Goal: Transaction & Acquisition: Purchase product/service

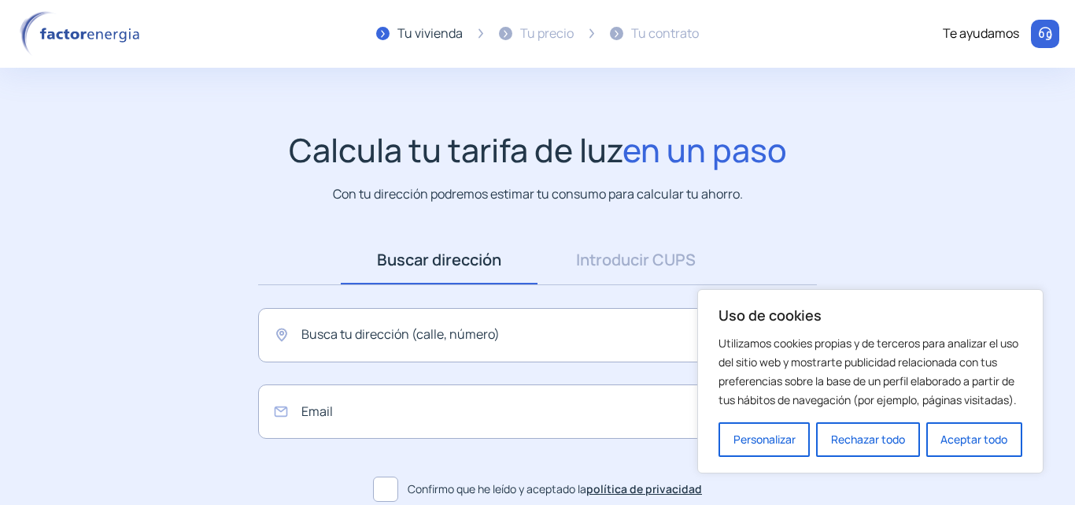
scroll to position [145, 0]
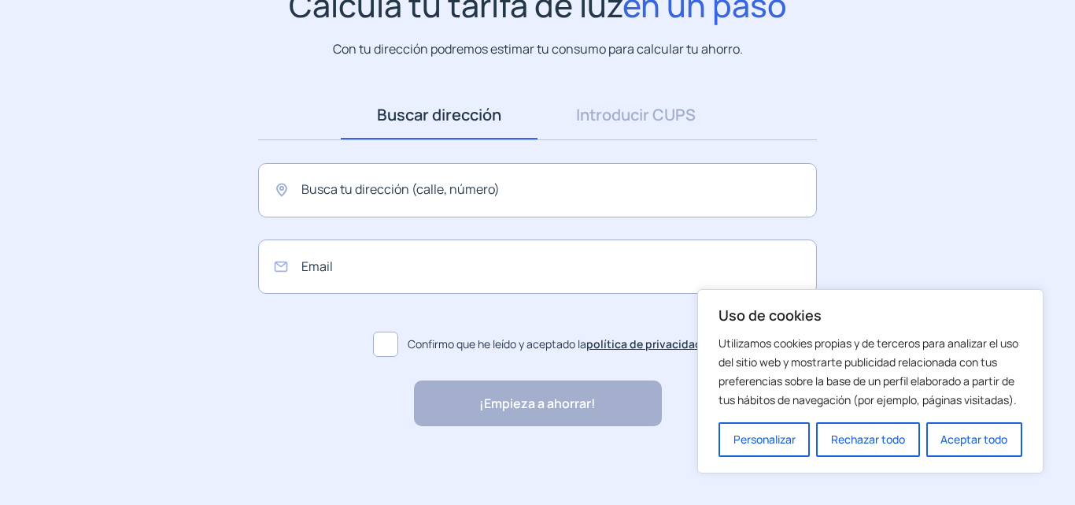
click at [505, 197] on input "text" at bounding box center [537, 190] width 559 height 54
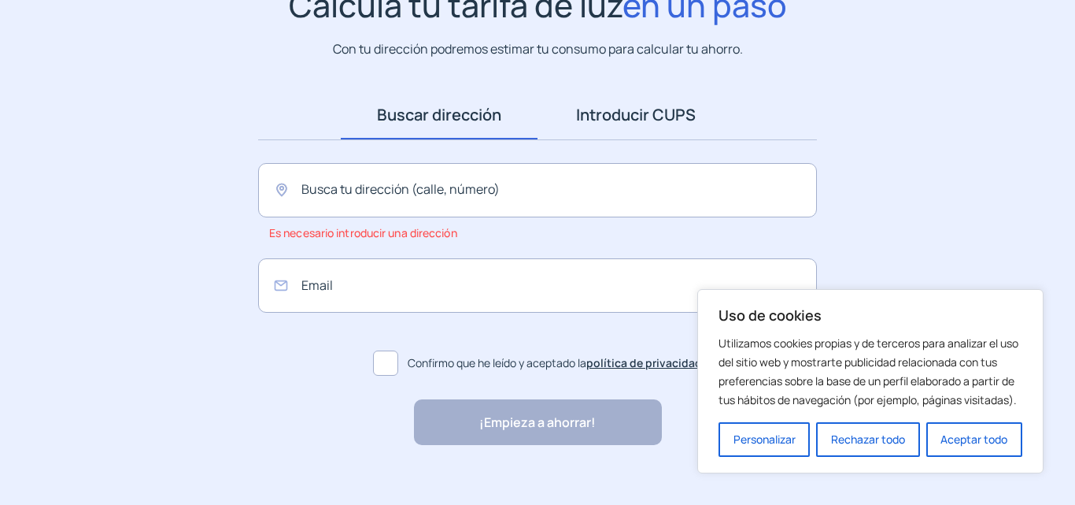
click at [616, 126] on link "Introducir CUPS" at bounding box center [636, 115] width 197 height 49
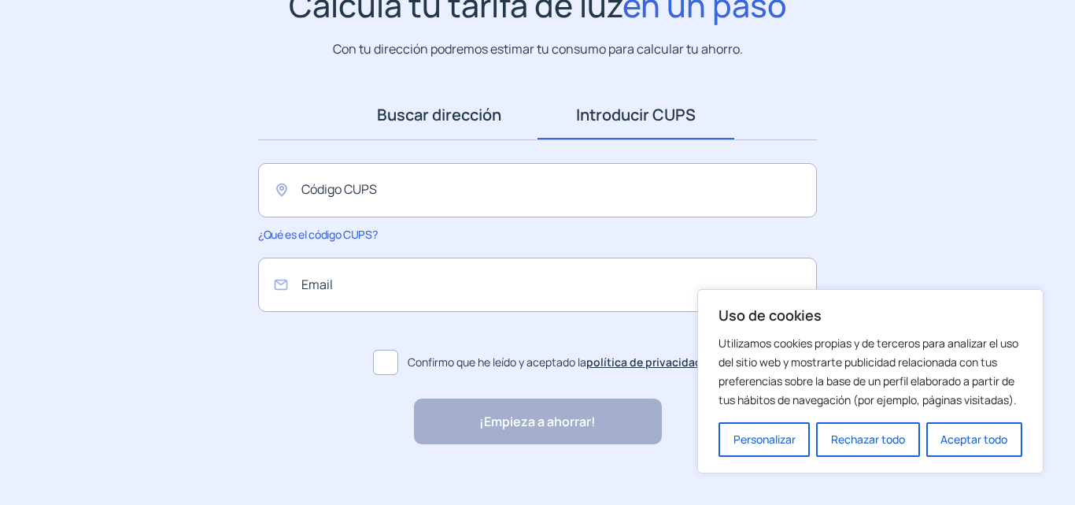
click at [490, 124] on link "Buscar dirección" at bounding box center [439, 115] width 197 height 49
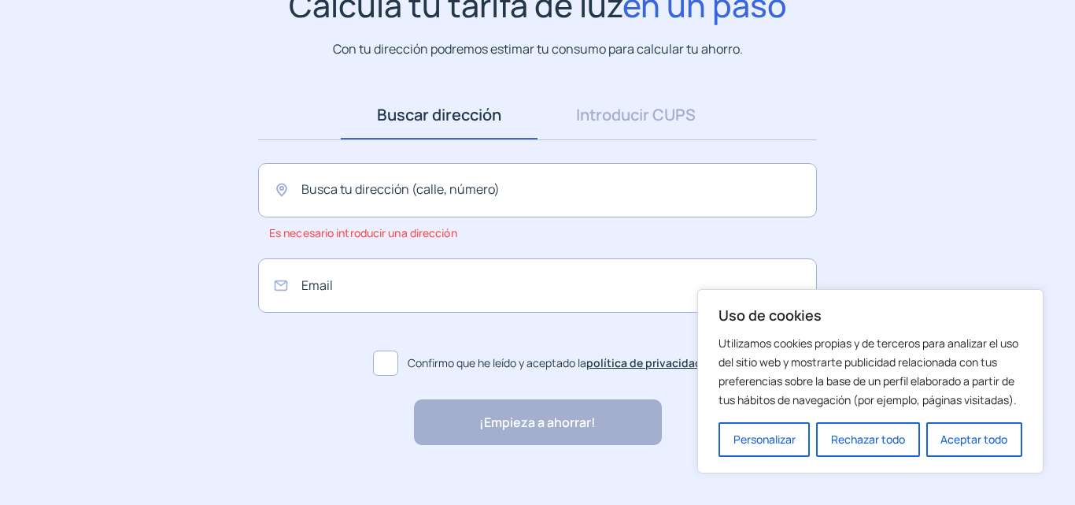
scroll to position [164, 0]
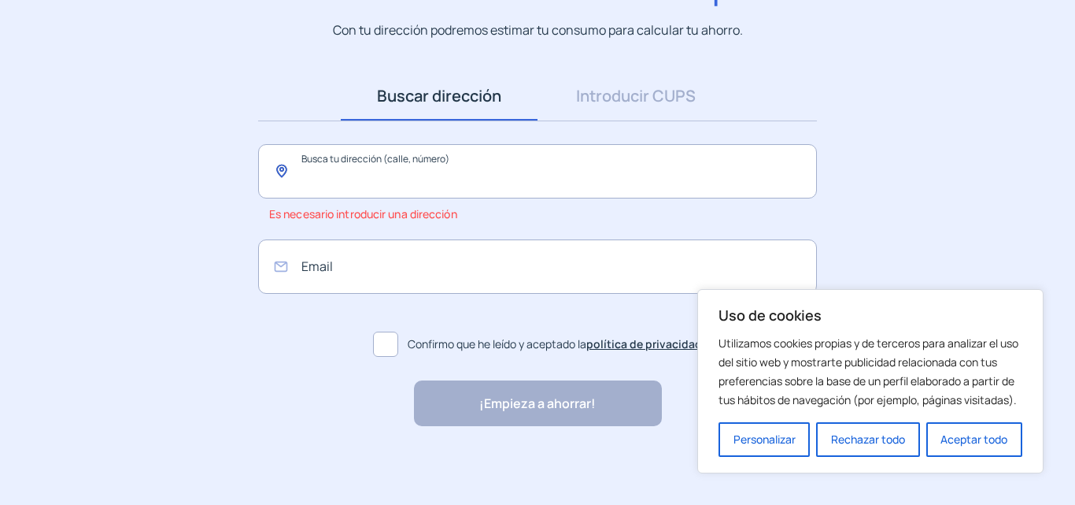
click at [449, 187] on input "text" at bounding box center [537, 171] width 559 height 54
click at [965, 453] on button "Aceptar todo" at bounding box center [975, 439] width 96 height 35
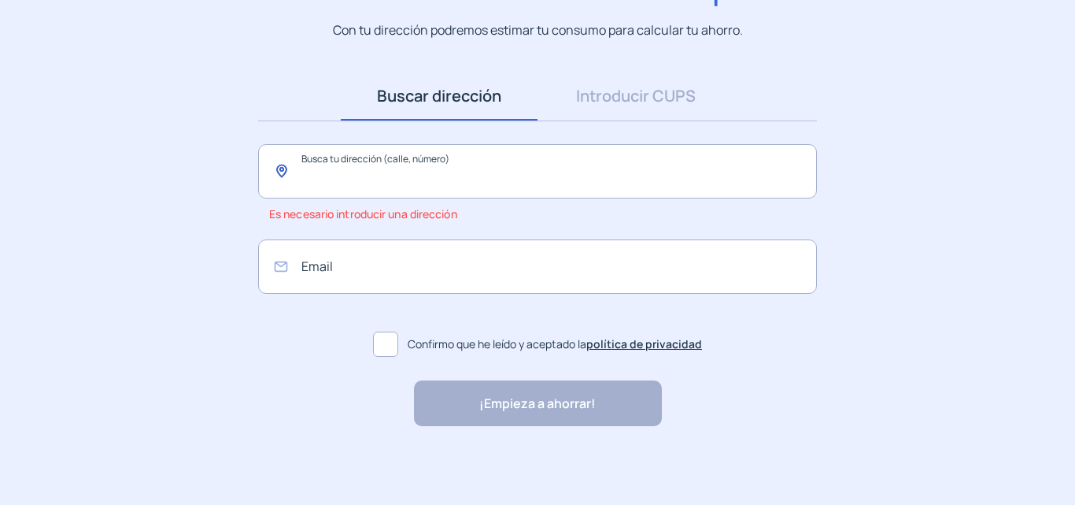
click at [453, 154] on input "text" at bounding box center [537, 171] width 559 height 54
paste input "**********"
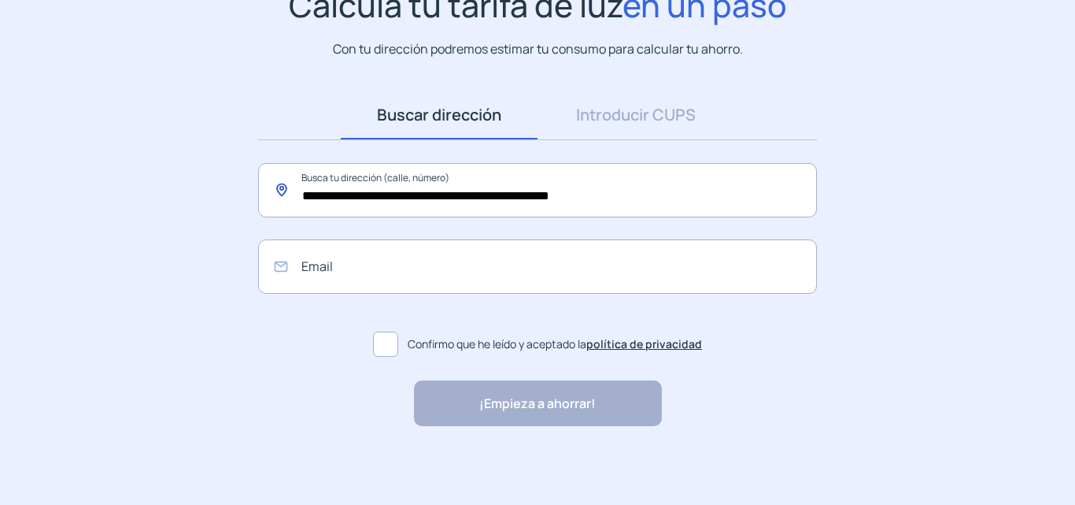
scroll to position [145, 0]
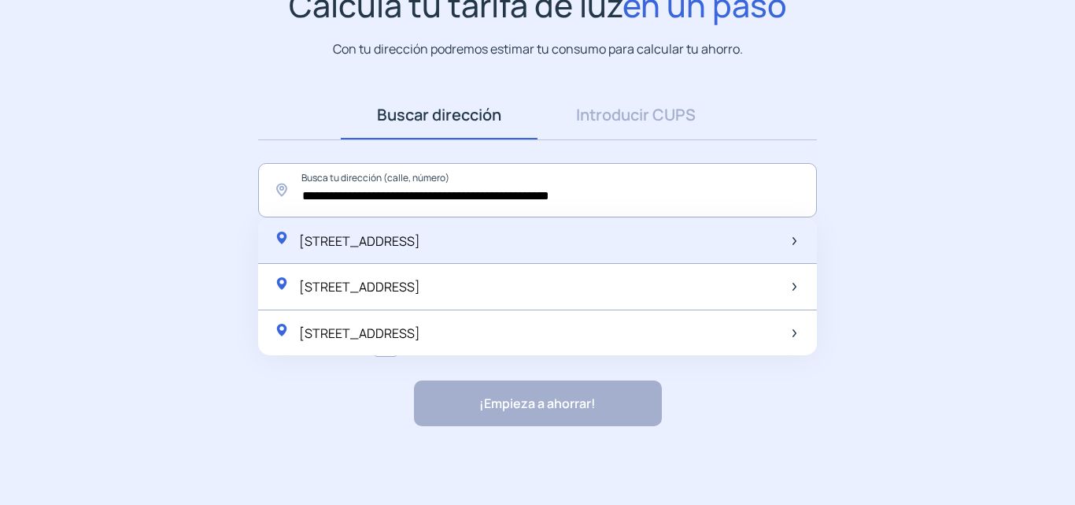
click at [420, 231] on div "[STREET_ADDRESS]" at bounding box center [347, 241] width 146 height 22
type input "**********"
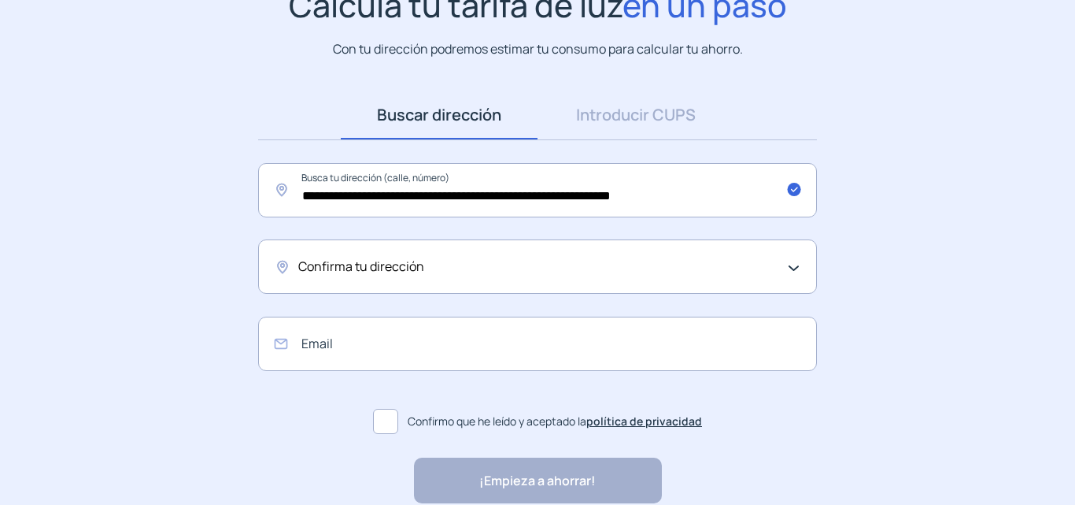
click at [483, 277] on div "Confirma tu dirección" at bounding box center [537, 266] width 559 height 54
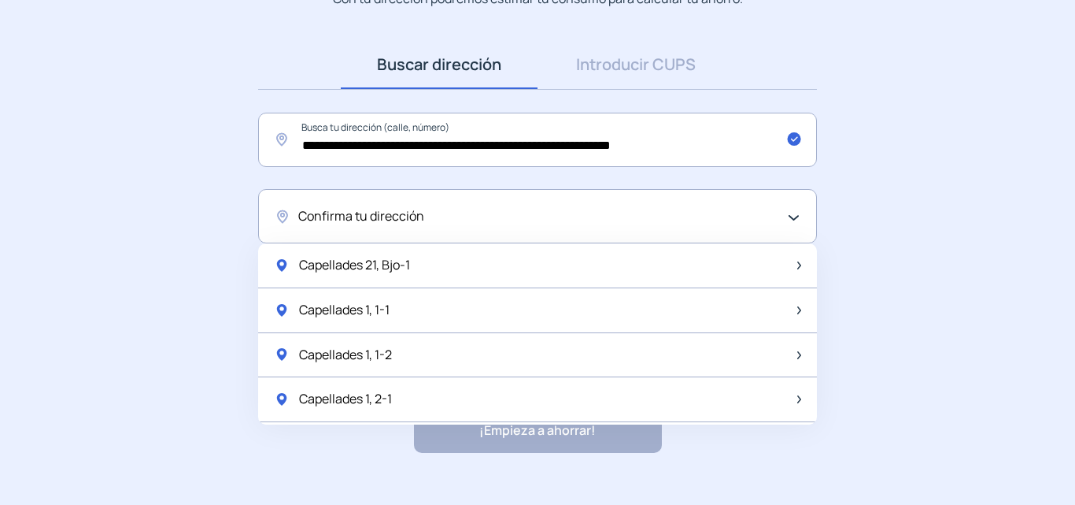
scroll to position [222, 0]
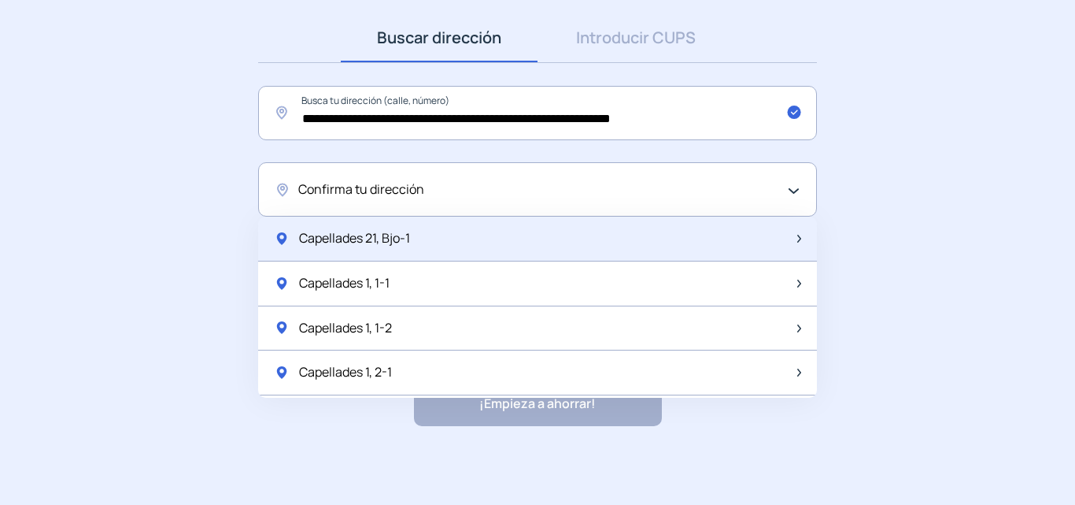
click at [462, 241] on div "Capellades 21, Bjo-1" at bounding box center [537, 238] width 559 height 45
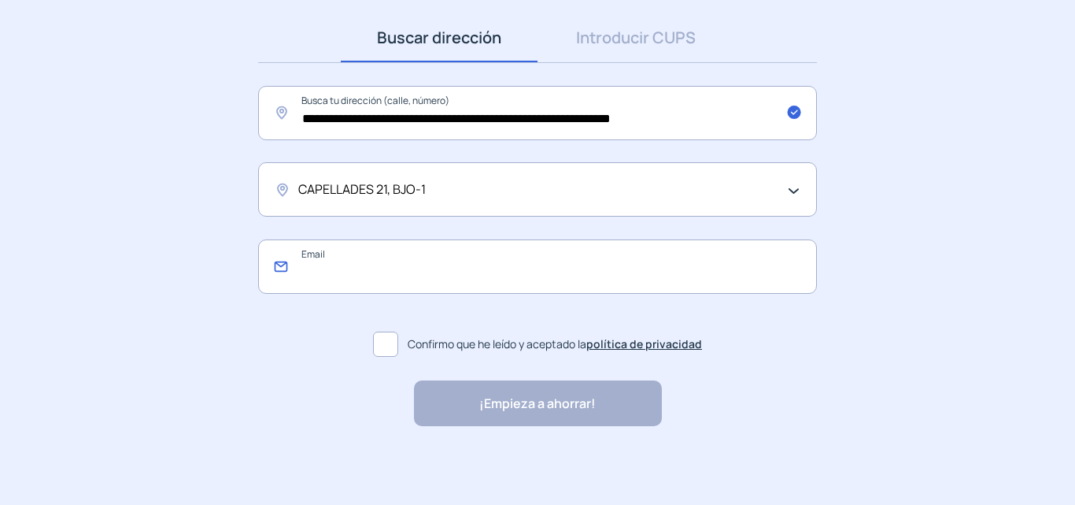
click at [639, 269] on input "email" at bounding box center [537, 266] width 559 height 54
click at [377, 340] on span at bounding box center [385, 343] width 25 height 25
click at [509, 401] on div "¡Empieza a ahorrar! "Excelente servicio y atención al cliente" "Respeto por el …" at bounding box center [538, 403] width 248 height 46
click at [501, 299] on form "Email Confirmo que he leído y aceptado la política de privacidad" at bounding box center [537, 301] width 559 height 124
click at [538, 274] on input "email" at bounding box center [537, 266] width 559 height 54
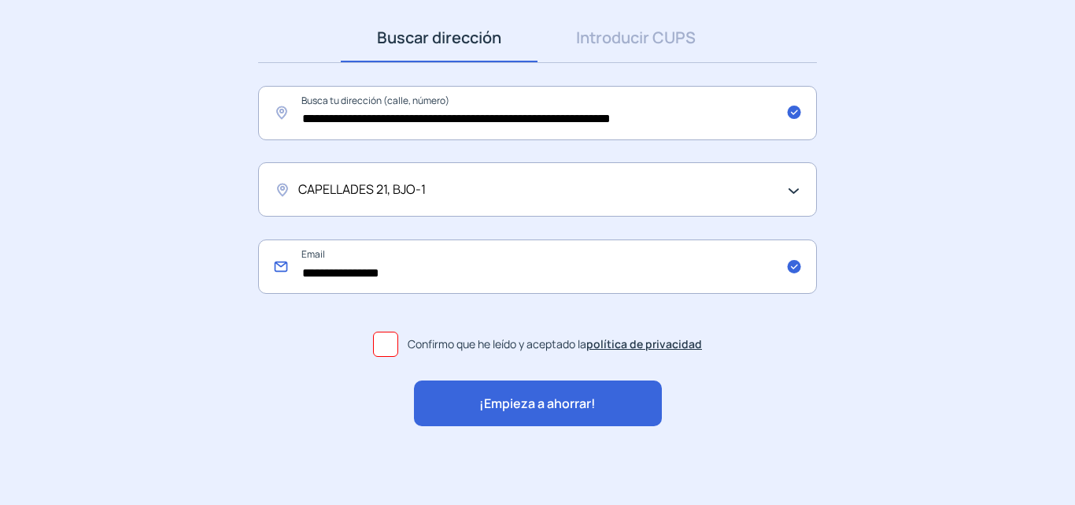
type input "**********"
click at [617, 409] on div "¡Empieza a ahorrar!" at bounding box center [538, 403] width 248 height 46
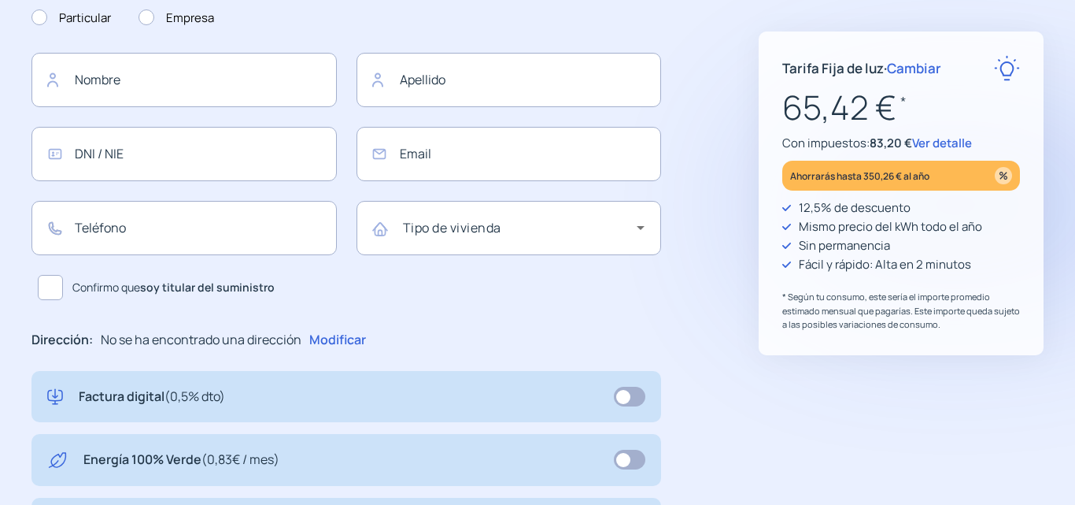
type input "**********"
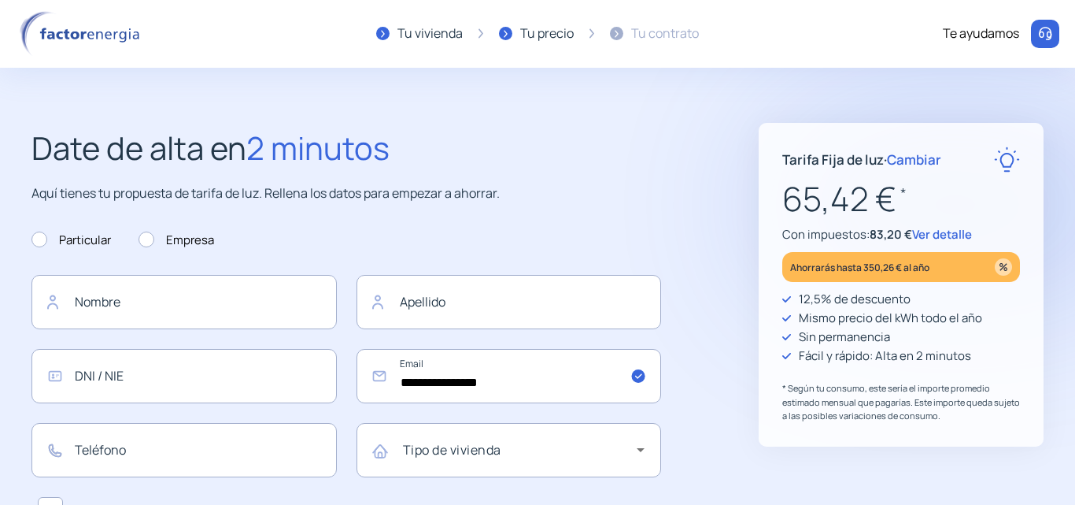
click at [645, 34] on div "Tu contrato" at bounding box center [665, 34] width 68 height 20
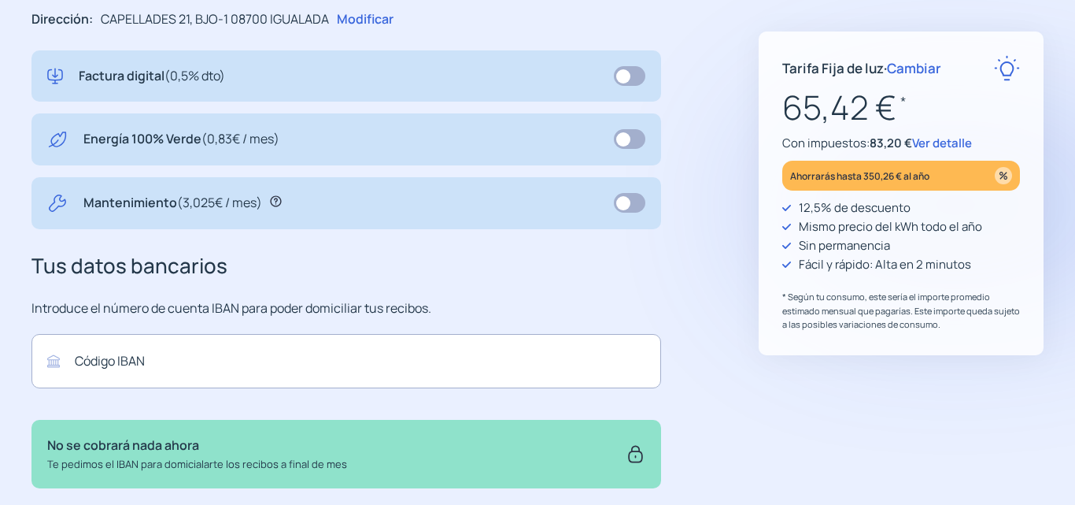
scroll to position [551, 0]
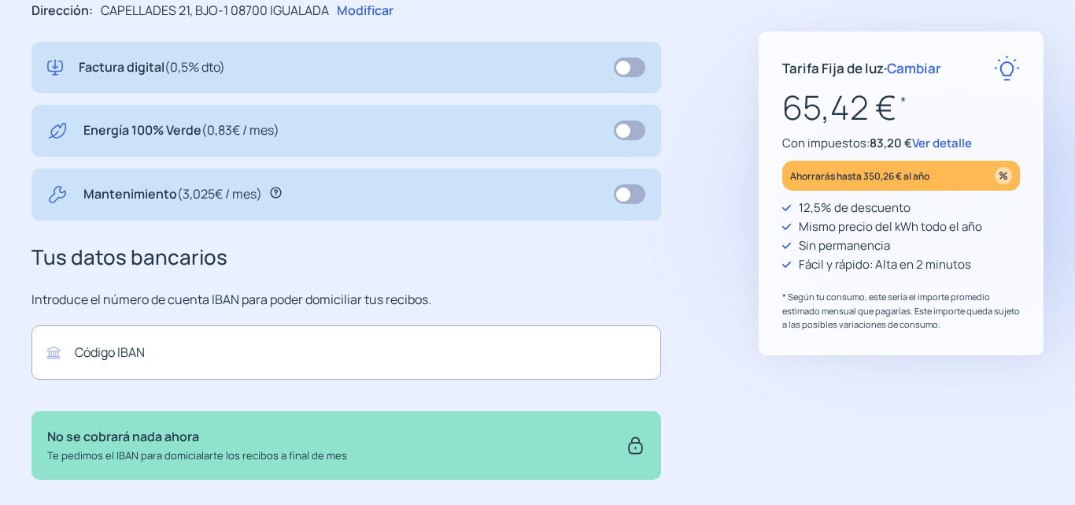
click at [525, 113] on div "Energía 100% Verde (0,83€ / mes)" at bounding box center [346, 131] width 630 height 52
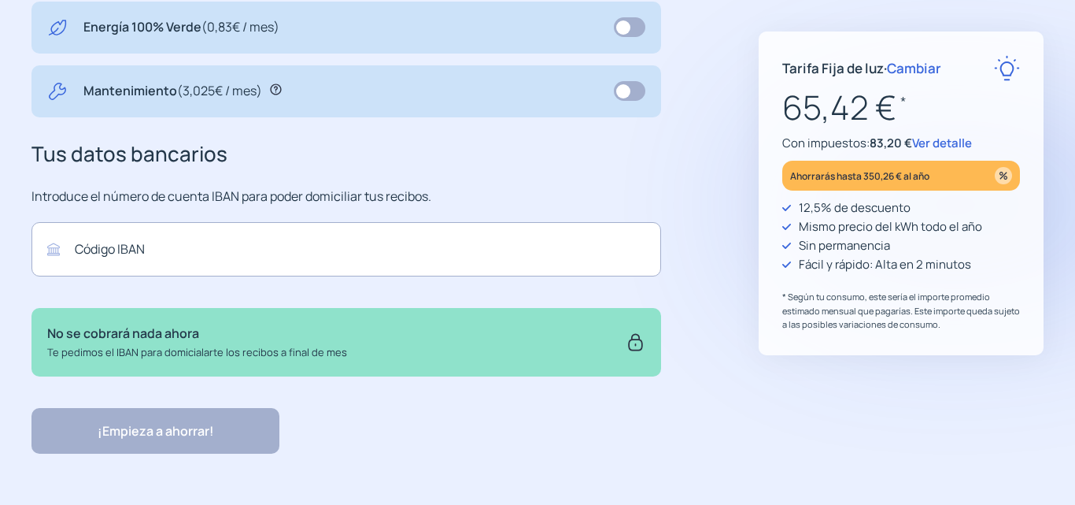
scroll to position [658, 0]
